Goal: Task Accomplishment & Management: Complete application form

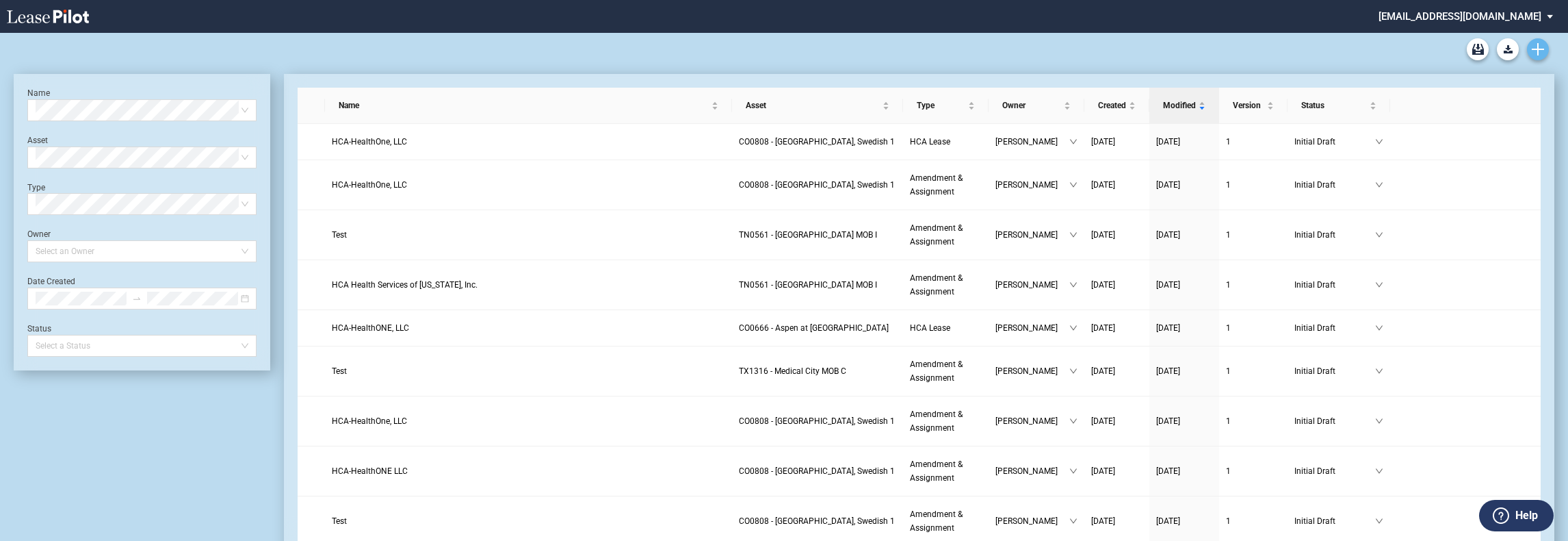
click at [1542, 51] on icon "Create new document" at bounding box center [1538, 49] width 12 height 12
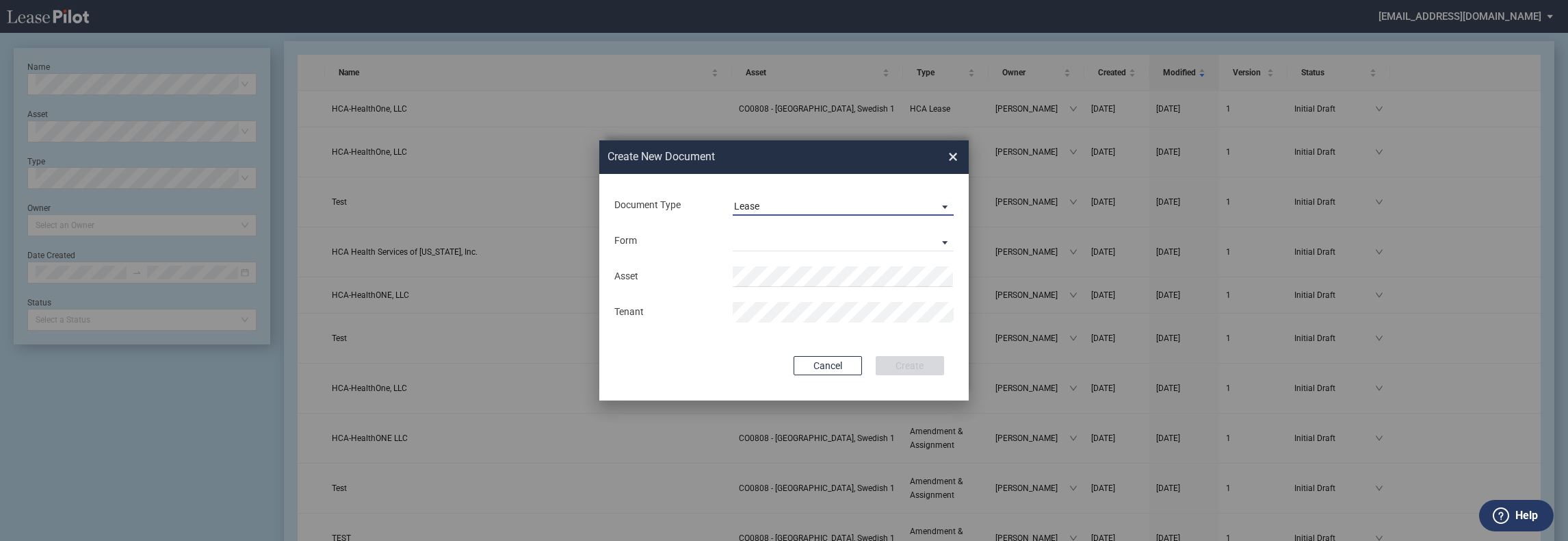
click at [775, 205] on span "Lease" at bounding box center [832, 206] width 196 height 14
drag, startPoint x: 774, startPoint y: 232, endPoint x: 773, endPoint y: 241, distance: 9.1
click at [775, 232] on div "Amendment" at bounding box center [763, 239] width 58 height 15
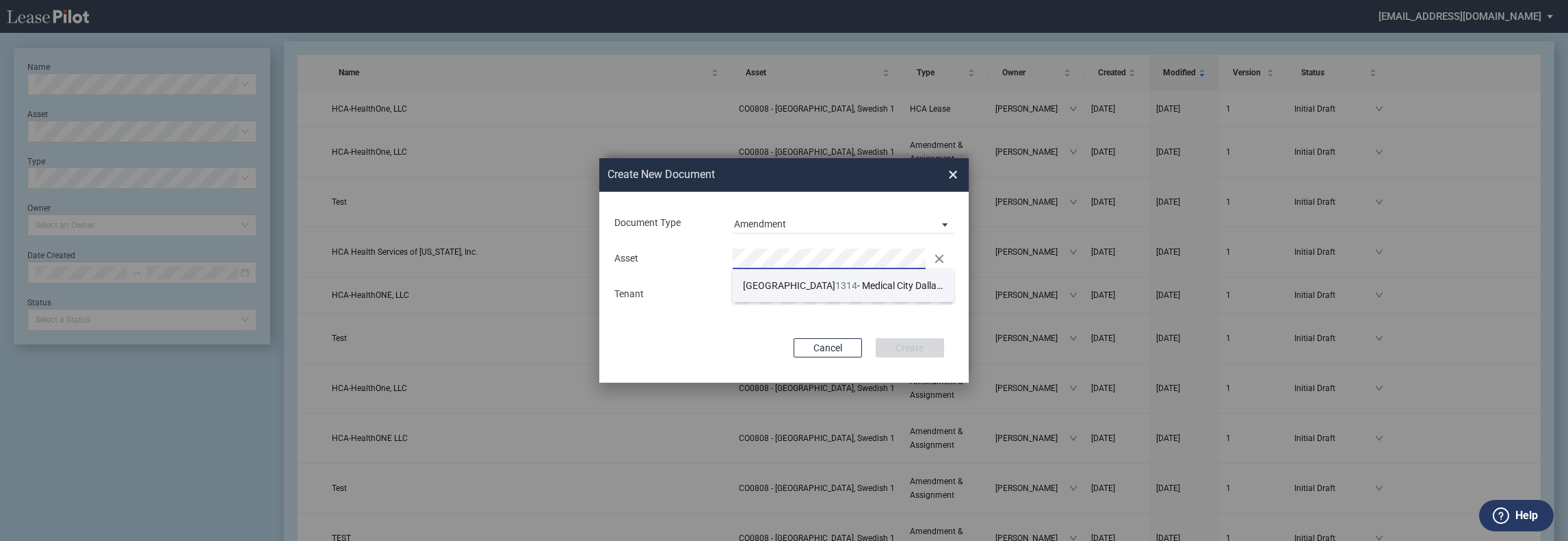
drag, startPoint x: 805, startPoint y: 281, endPoint x: 812, endPoint y: 275, distance: 9.2
click at [807, 281] on span "TX 1314 - Medical City [GEOGRAPHIC_DATA] MOB A" at bounding box center [858, 286] width 230 height 11
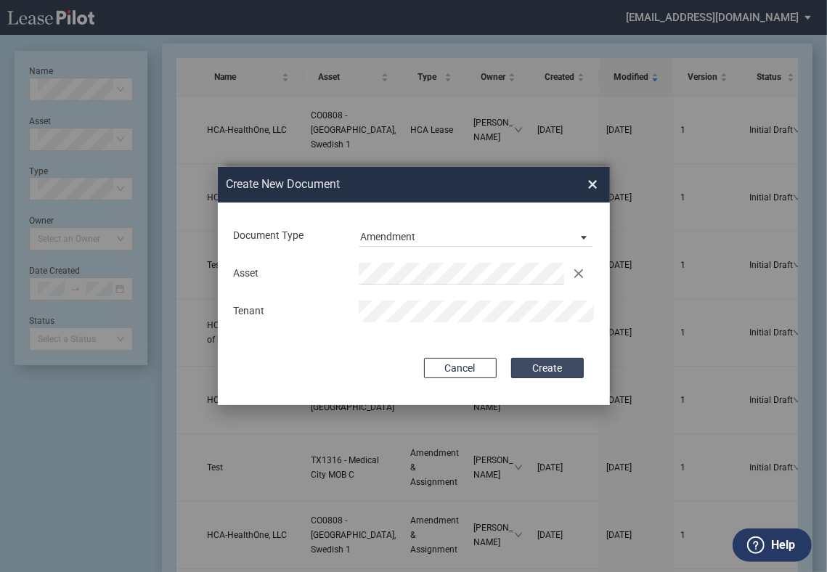
click at [557, 365] on button "Create" at bounding box center [547, 368] width 73 height 20
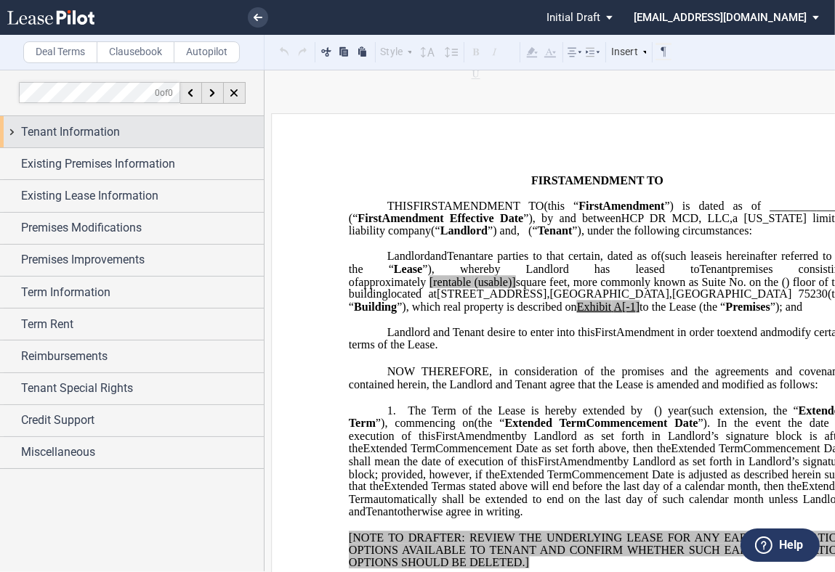
click at [118, 131] on span "Tenant Information" at bounding box center [70, 131] width 99 height 17
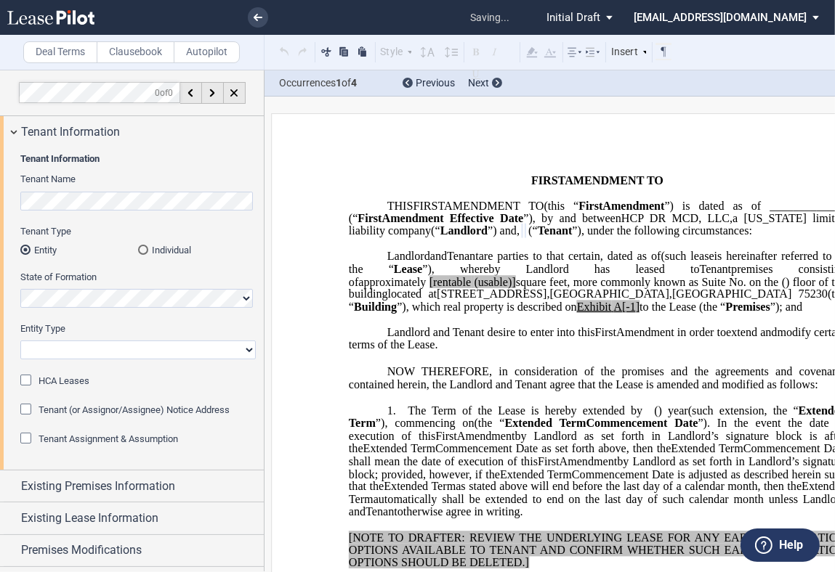
click at [116, 346] on select "Corporation Limited Liability Company General Partnership Limited Partnership O…" at bounding box center [137, 350] width 235 height 19
select select "limited liability company"
click at [20, 341] on select "Corporation Limited Liability Company General Partnership Limited Partnership O…" at bounding box center [137, 350] width 235 height 19
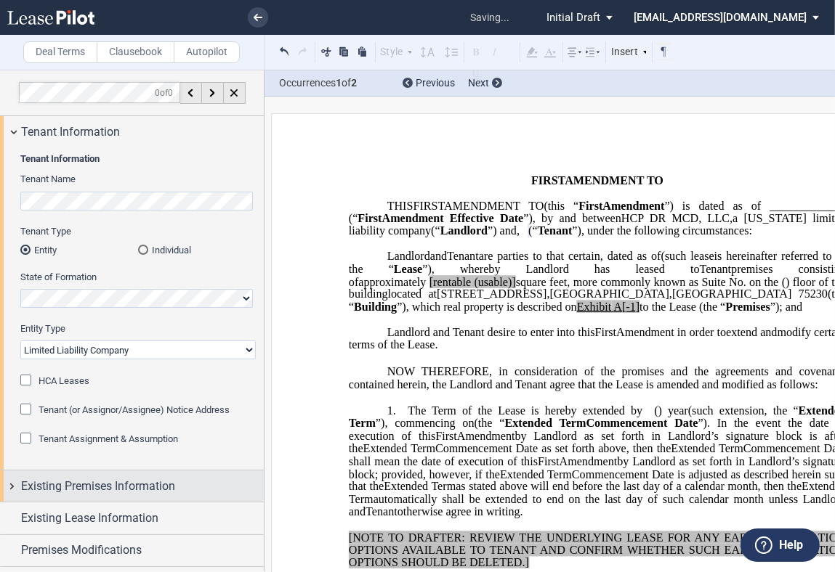
click at [57, 476] on div "Existing Premises Information" at bounding box center [132, 486] width 264 height 31
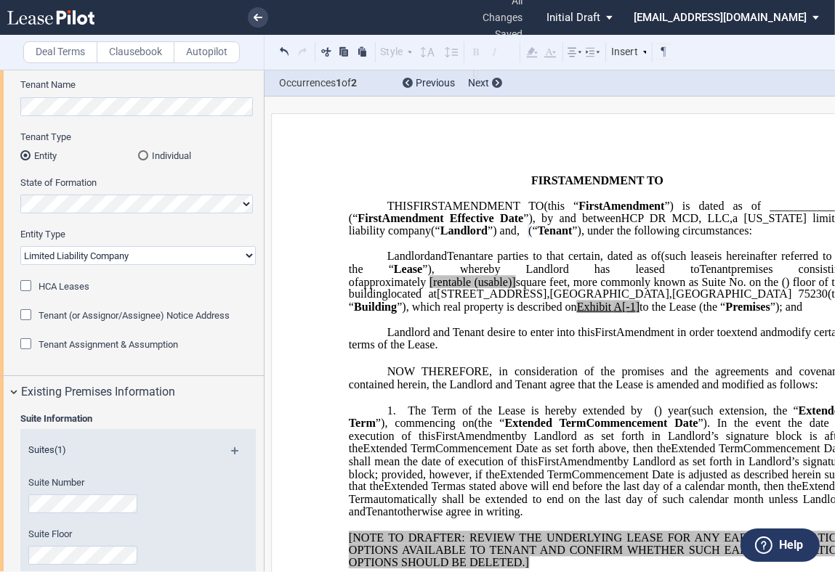
scroll to position [242, 0]
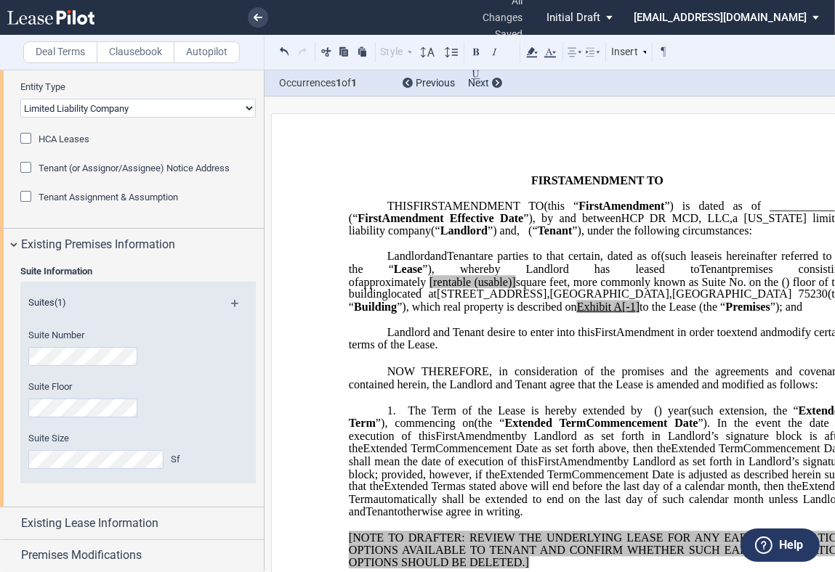
click at [428, 165] on p "﻿" at bounding box center [597, 168] width 497 height 12
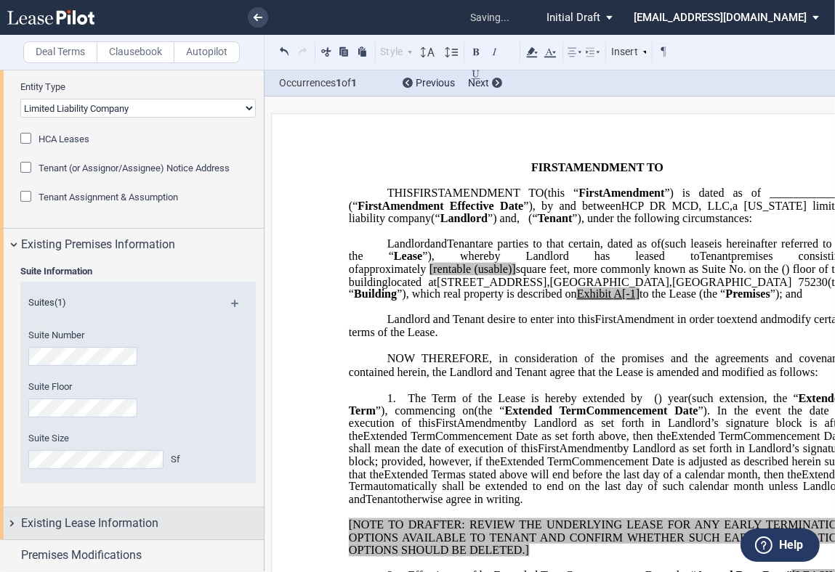
click at [72, 523] on span "Existing Lease Information" at bounding box center [89, 523] width 137 height 17
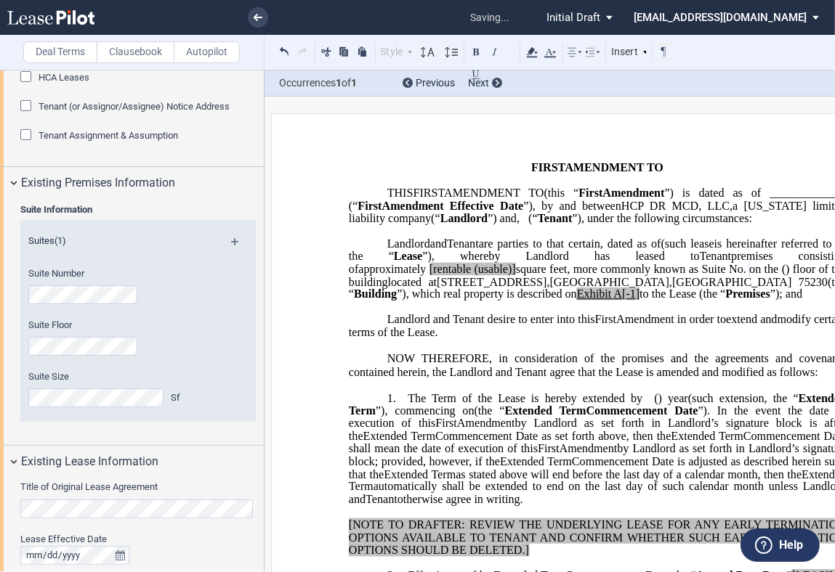
scroll to position [565, 0]
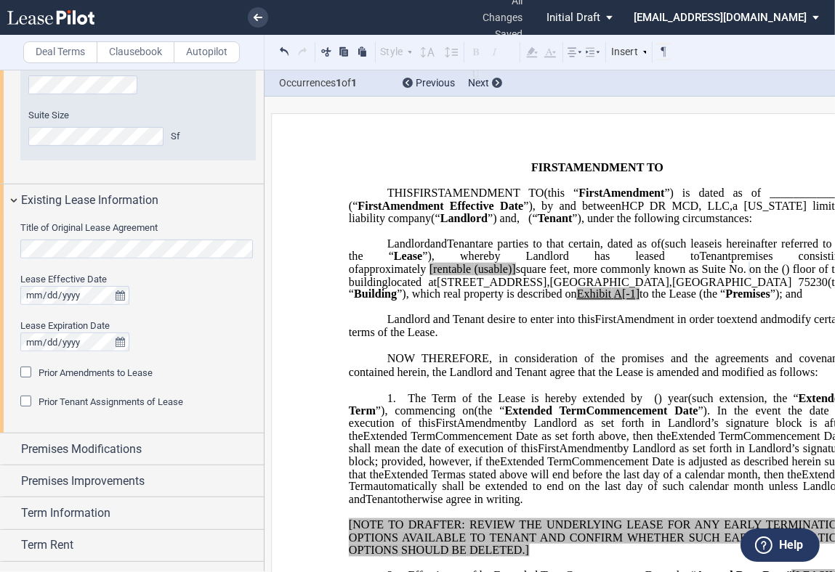
click at [0, 246] on html ".bocls-1{fill:#26354a;fill-rule:evenodd} Loading... × all changes saved Pending…" at bounding box center [417, 286] width 835 height 572
click at [28, 373] on div "Prior Amendments to Lease" at bounding box center [27, 374] width 15 height 15
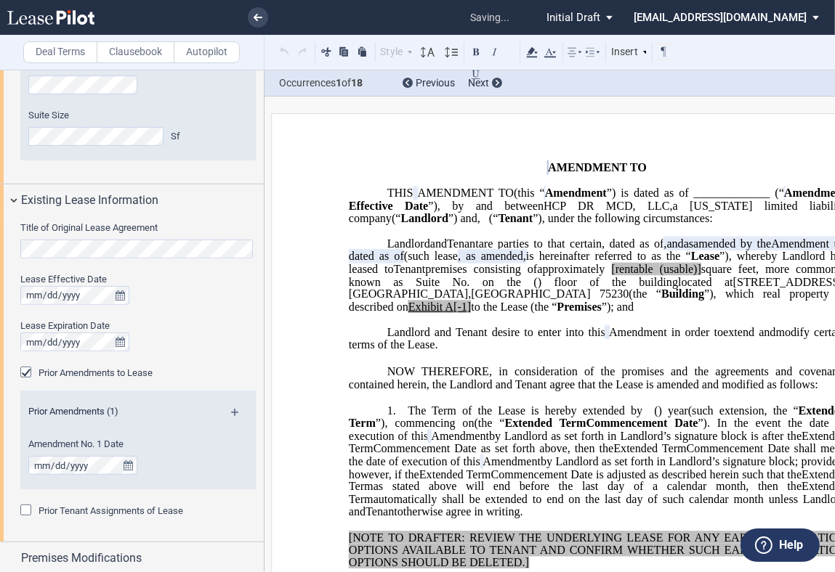
click at [23, 510] on div "Prior Tenant Assignments of Lease" at bounding box center [27, 512] width 15 height 15
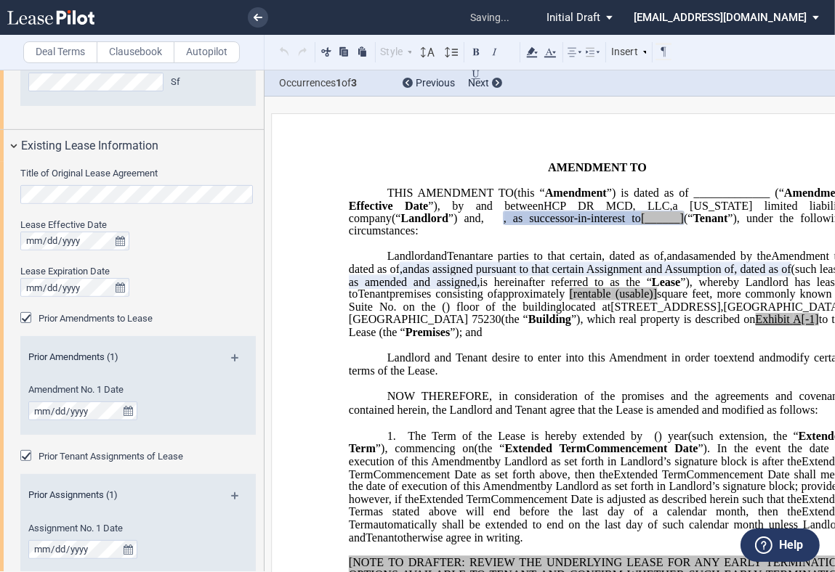
scroll to position [645, 0]
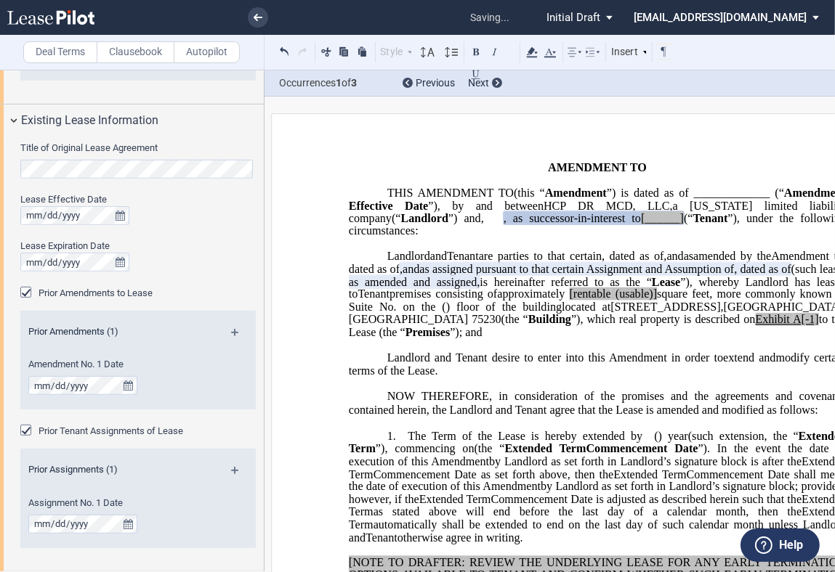
click at [231, 468] on md-icon at bounding box center [241, 475] width 20 height 17
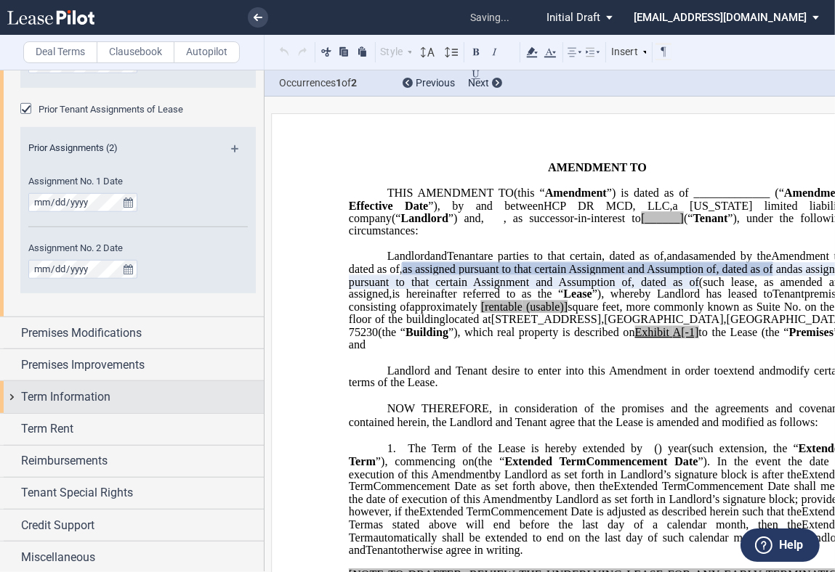
scroll to position [968, 0]
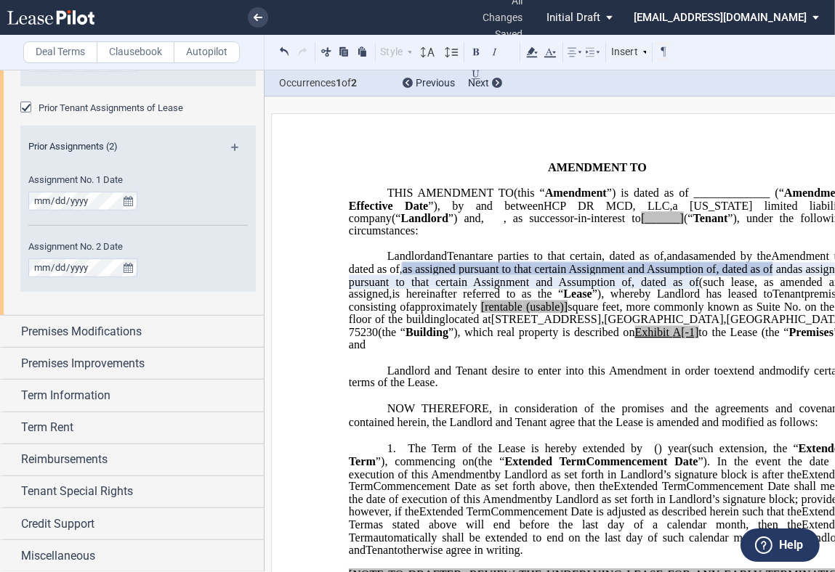
click at [705, 402] on p "﻿" at bounding box center [597, 396] width 497 height 12
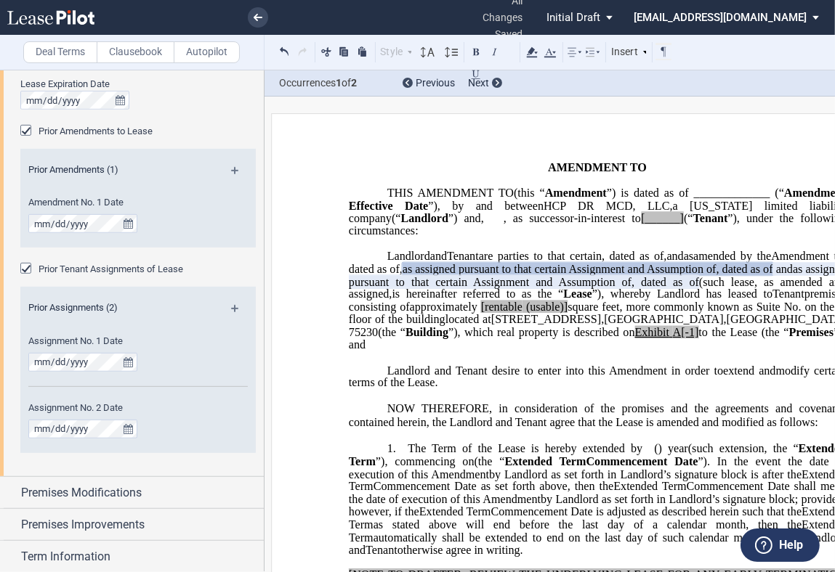
click at [232, 168] on md-icon at bounding box center [241, 175] width 20 height 17
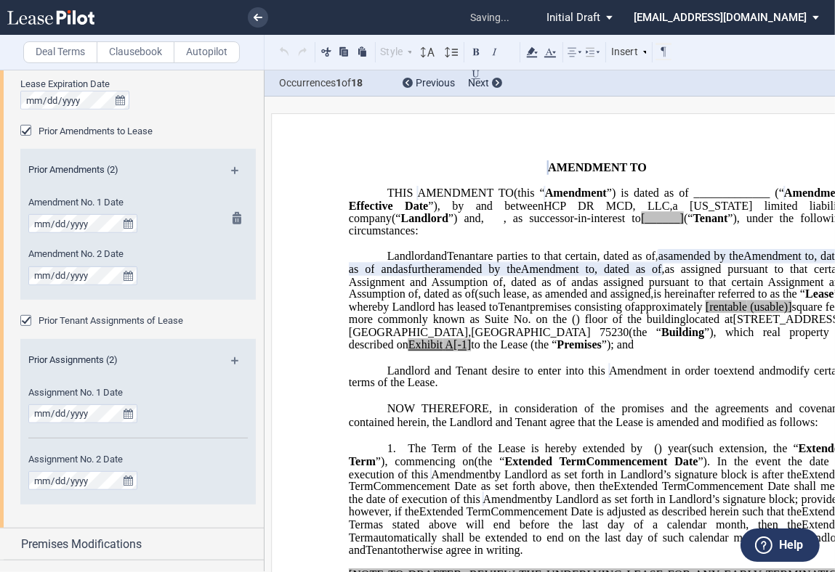
click at [232, 214] on md-icon at bounding box center [240, 220] width 17 height 17
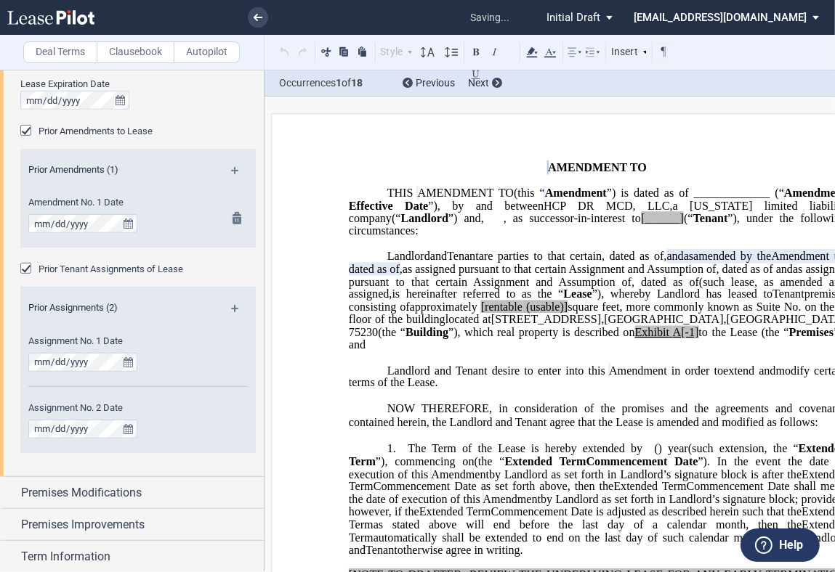
click at [232, 214] on md-icon at bounding box center [240, 220] width 17 height 17
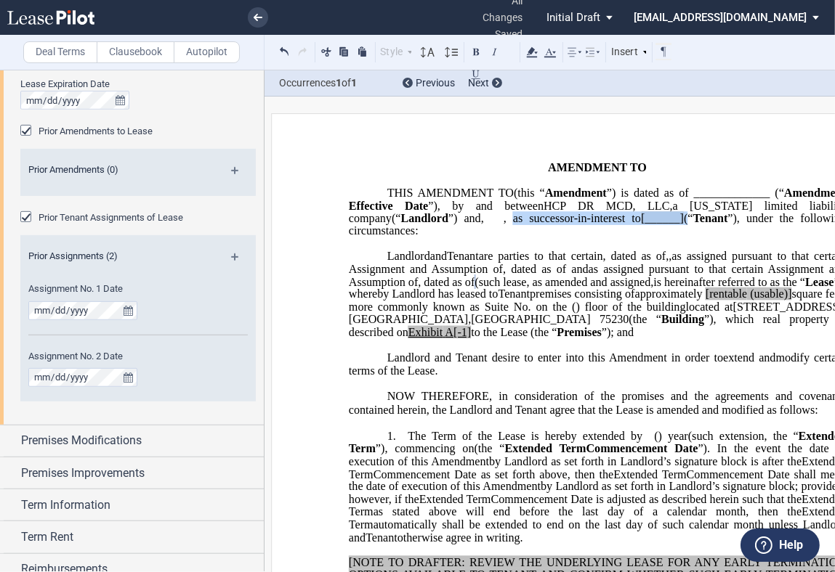
drag, startPoint x: 518, startPoint y: 231, endPoint x: 689, endPoint y: 230, distance: 171.4
click at [689, 230] on p "THIS ﻿ ﻿ FIRST AMENDMENT TO ﻿ ﻿ (this “ ﻿ ﻿ First Amendment ”) is dated as of _…" at bounding box center [597, 212] width 497 height 51
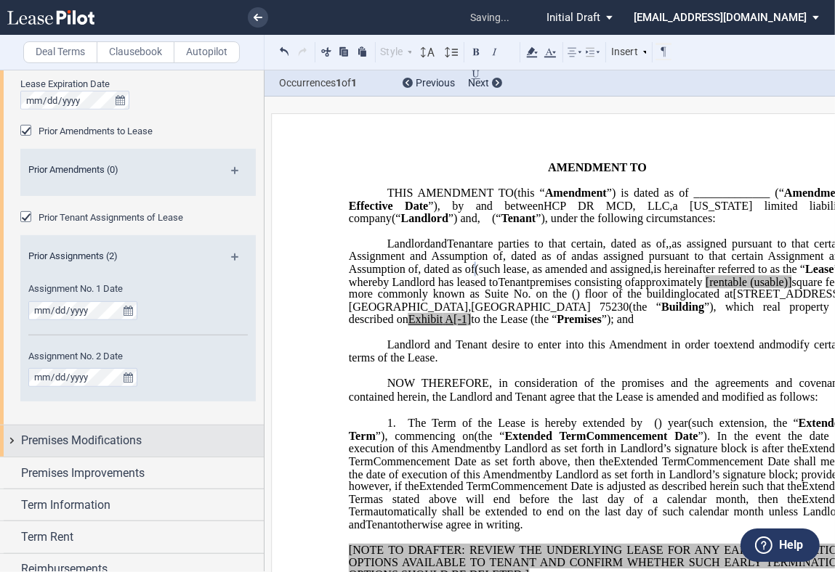
click at [114, 446] on span "Premises Modifications" at bounding box center [81, 440] width 121 height 17
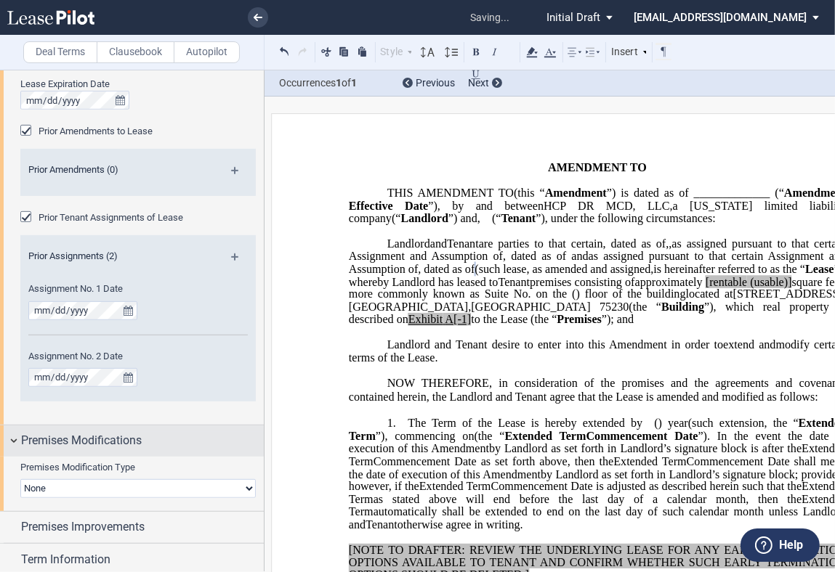
scroll to position [968, 0]
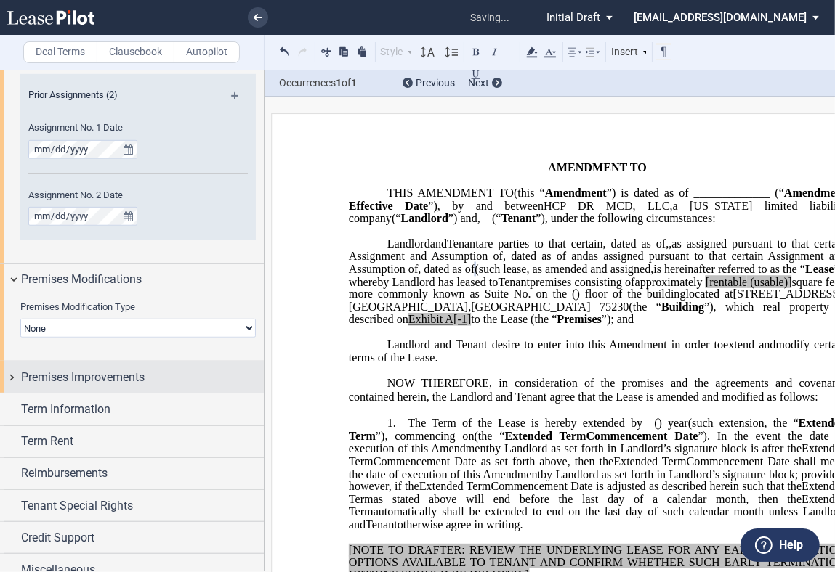
click at [103, 372] on span "Premises Improvements" at bounding box center [82, 377] width 123 height 17
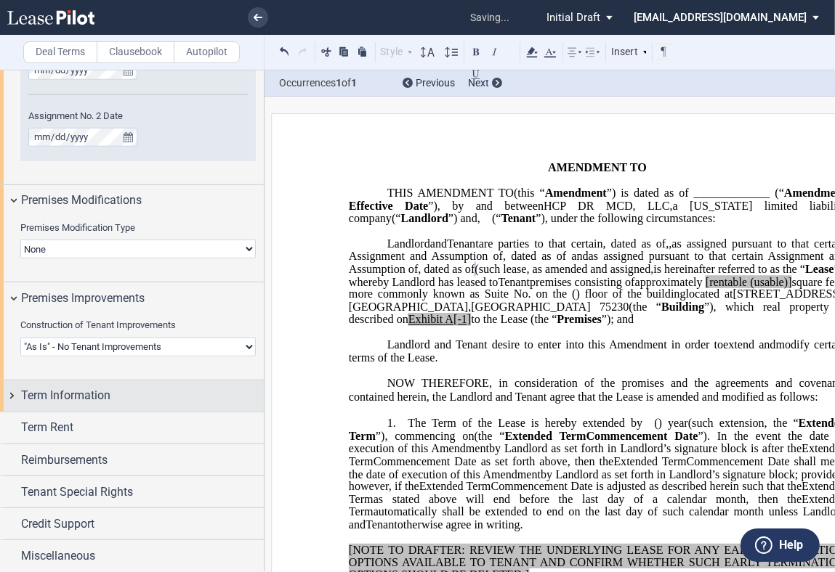
click at [113, 394] on div "Term Information" at bounding box center [142, 395] width 243 height 17
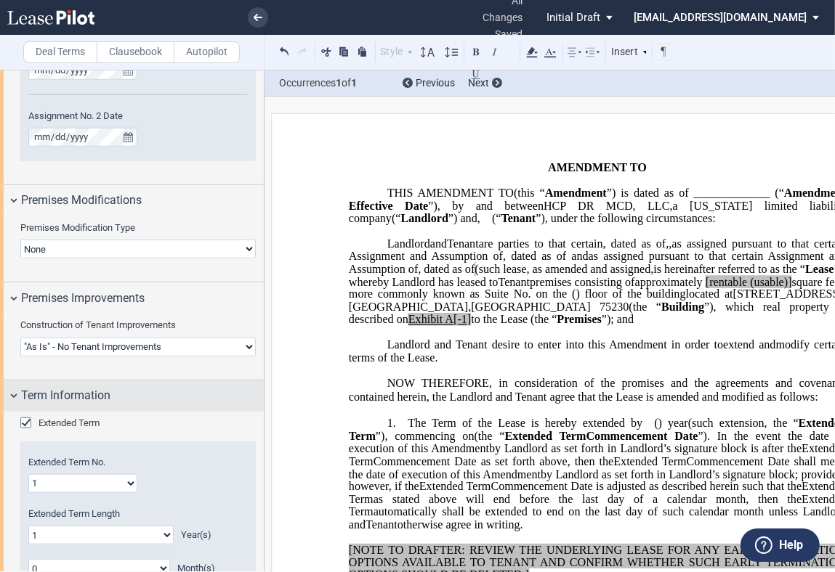
scroll to position [1129, 0]
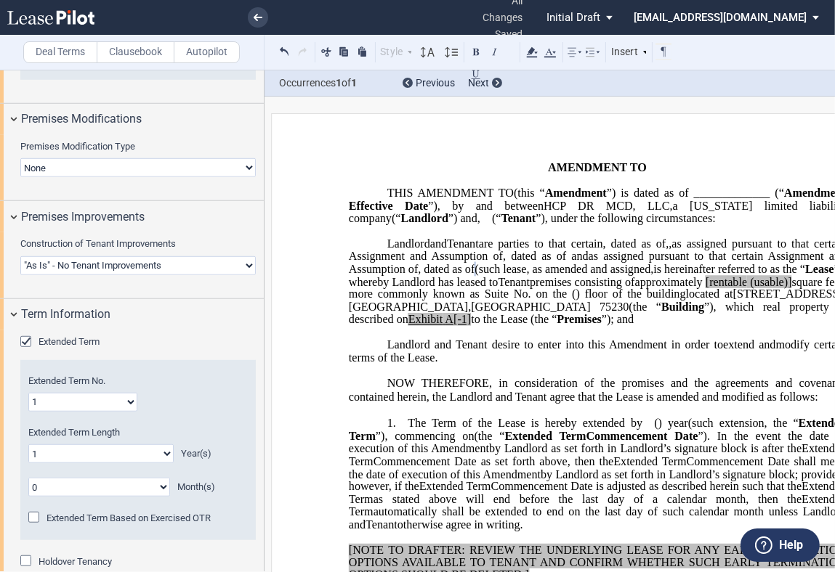
click at [125, 402] on select "1 2 3 4 5 6 7 8 9 10 11 12 13 14 15 16 17 18 19 20" at bounding box center [82, 402] width 109 height 19
click at [126, 402] on select "1 2 3 4 5 6 7 8 9 10 11 12 13 14 15 16 17 18 19 20" at bounding box center [82, 402] width 109 height 19
click at [161, 453] on select "0 1 2 3 4 5 6 7 8 9 10 11 12 13 14 15 16 17 18 19 20" at bounding box center [100, 454] width 145 height 19
click at [169, 458] on select "0 1 2 3 4 5 6 7 8 9 10 11 12 13 14 15 16 17 18 19 20" at bounding box center [100, 454] width 145 height 19
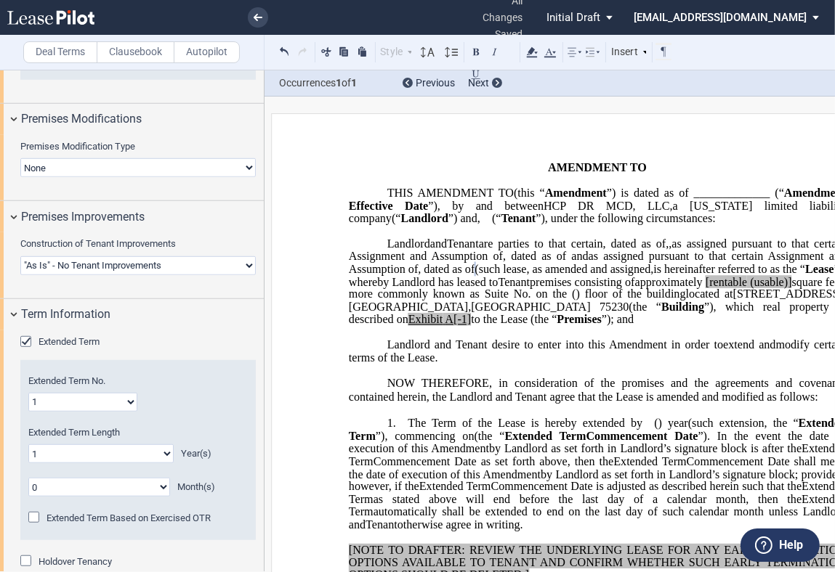
select select "number:10"
click at [28, 445] on select "0 1 2 3 4 5 6 7 8 9 10 11 12 13 14 15 16 17 18 19 20" at bounding box center [100, 454] width 145 height 19
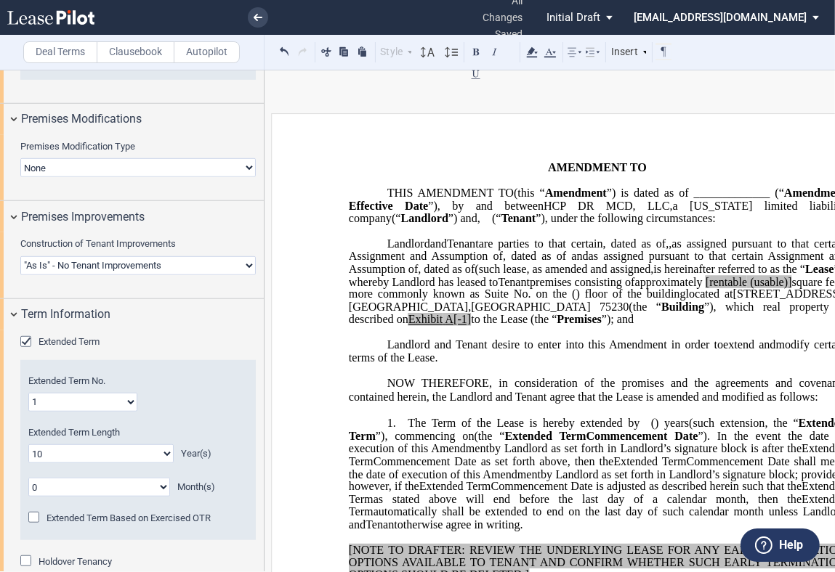
scroll to position [1368, 0]
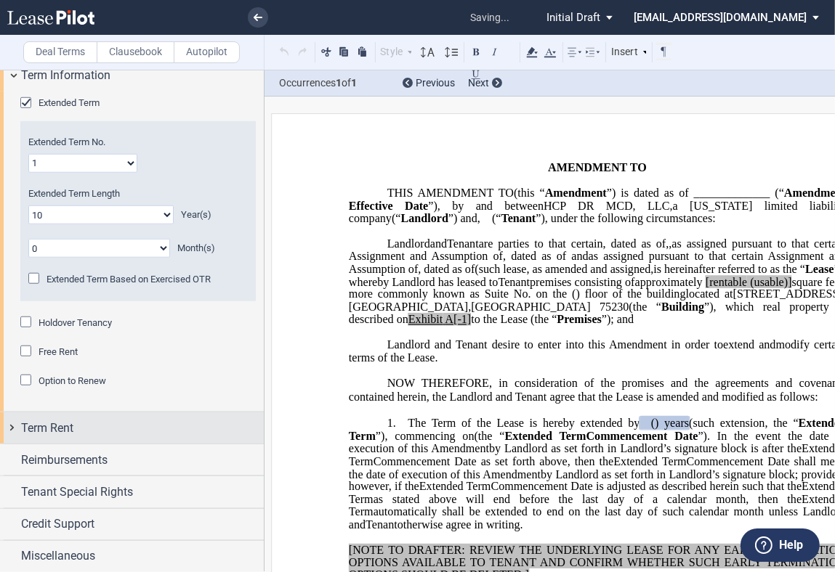
click at [86, 418] on div "Term Rent" at bounding box center [132, 428] width 264 height 31
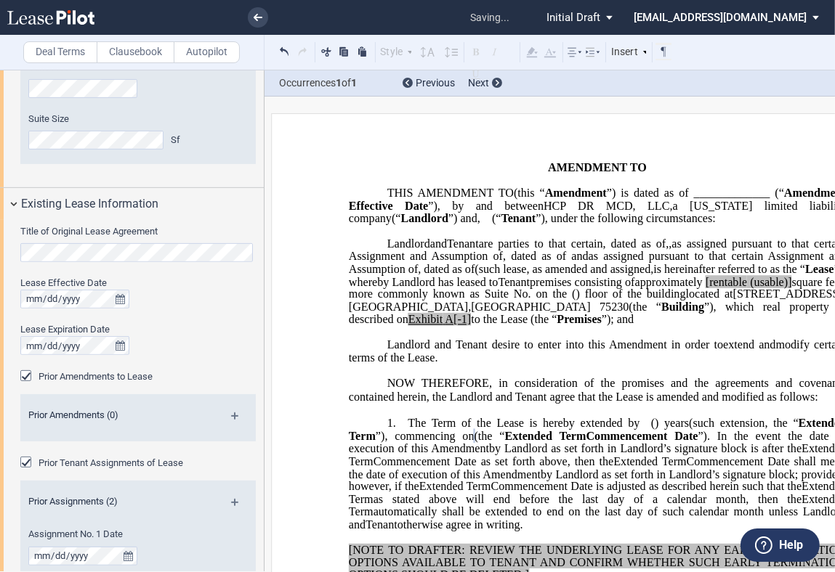
scroll to position [642, 0]
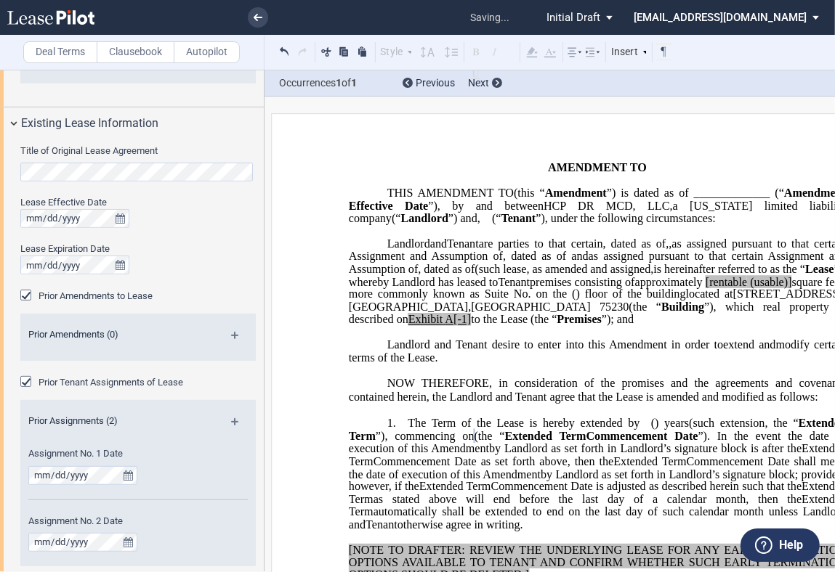
click at [31, 295] on div "Prior Amendments to Lease" at bounding box center [27, 297] width 15 height 15
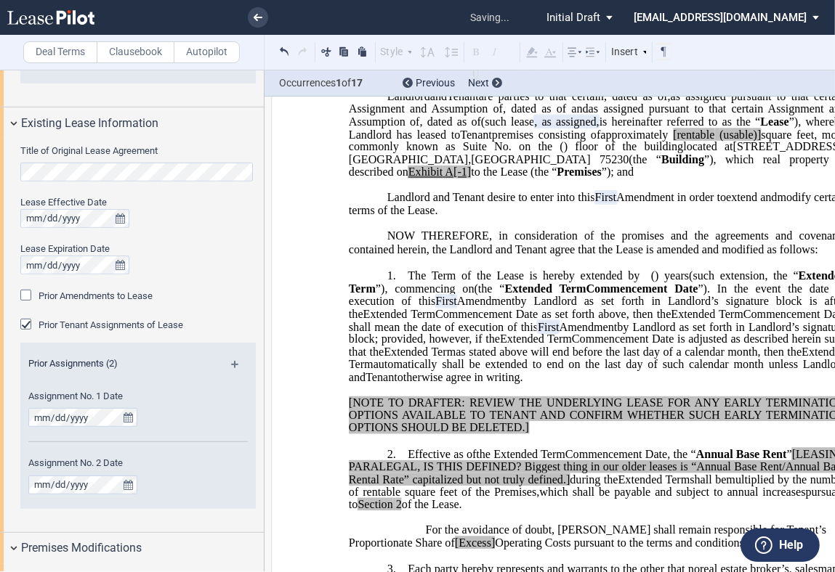
scroll to position [161, 0]
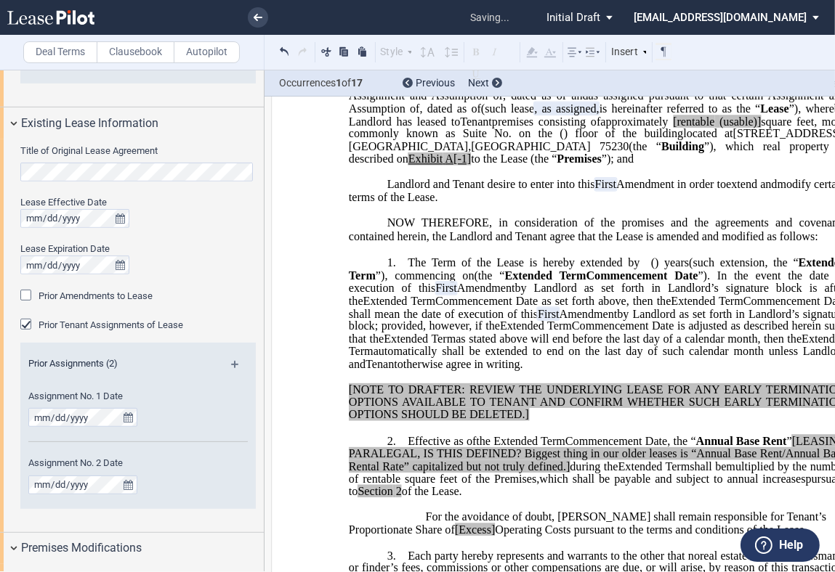
click at [673, 128] on span "[rentable" at bounding box center [693, 121] width 41 height 13
drag, startPoint x: 744, startPoint y: 147, endPoint x: 706, endPoint y: 144, distance: 38.0
click at [706, 140] on span "approximately ﻿ ﻿ rentable (usable)] square feet, more commonly known as Suite …" at bounding box center [599, 127] width 500 height 25
click at [720, 216] on p "﻿" at bounding box center [597, 210] width 497 height 12
click at [556, 166] on span "to the Lease (the “" at bounding box center [514, 159] width 86 height 13
